Goal: Task Accomplishment & Management: Manage account settings

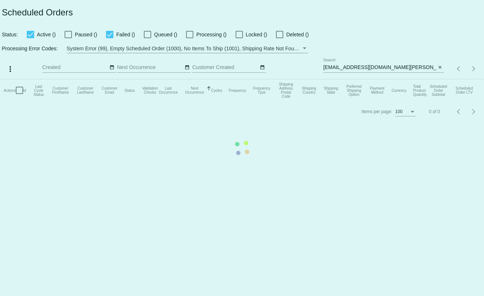
type input "t.leclaire@simplekneads.com"
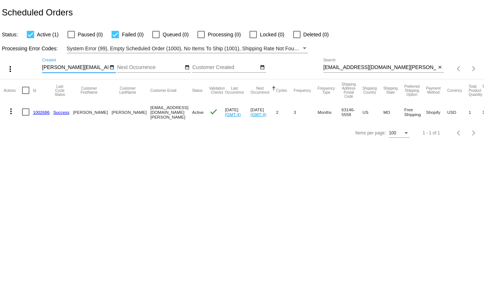
click at [379, 68] on input "ekalmes@mail.bradley.edu" at bounding box center [379, 68] width 113 height 6
click at [361, 213] on body "Scheduled Orders Status: Active (1) Paused (0) Failed (0) Queued (0) Processing…" at bounding box center [242, 148] width 484 height 296
click at [40, 114] on link "1002686" at bounding box center [41, 112] width 17 height 5
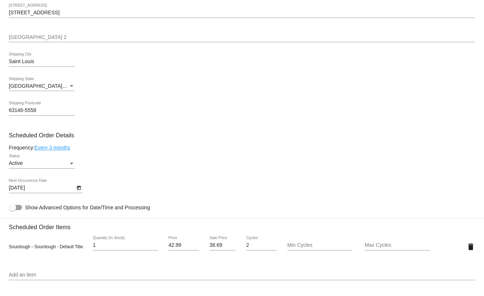
scroll to position [403, 0]
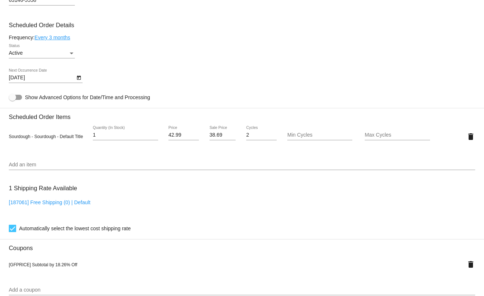
click at [213, 138] on input "38.69" at bounding box center [222, 135] width 26 height 6
type input "35.14"
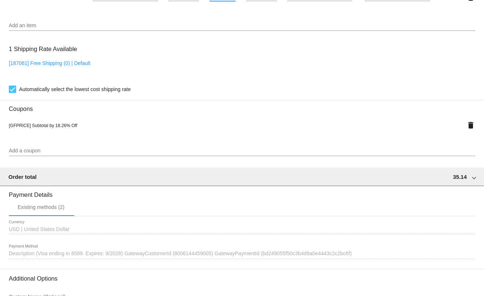
scroll to position [632, 0]
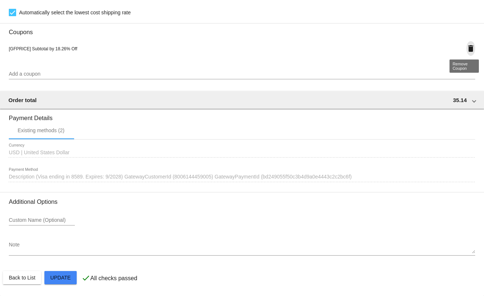
click at [466, 48] on mat-icon "delete" at bounding box center [470, 48] width 9 height 9
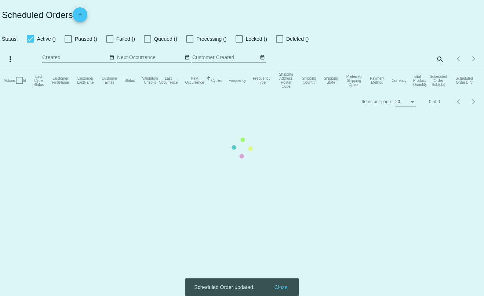
checkbox input "true"
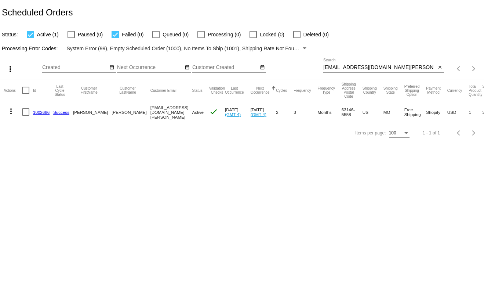
click at [43, 113] on link "1002686" at bounding box center [41, 112] width 17 height 5
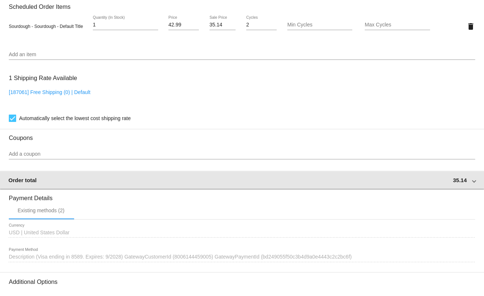
scroll to position [550, 0]
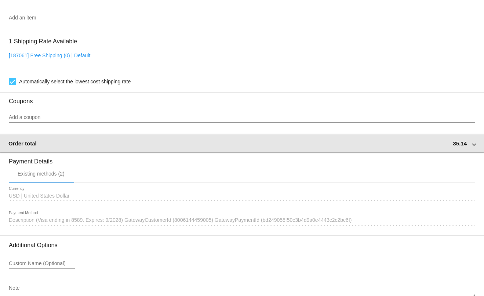
click at [467, 146] on div "Order total 35.14" at bounding box center [240, 143] width 464 height 6
